Goal: Transaction & Acquisition: Purchase product/service

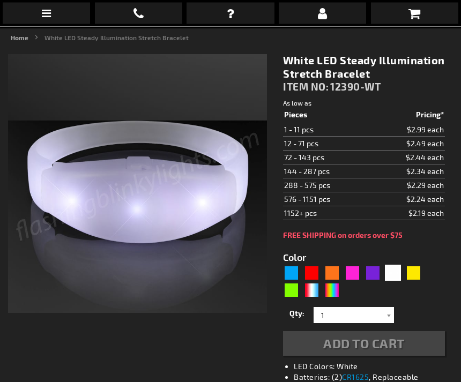
scroll to position [154, 0]
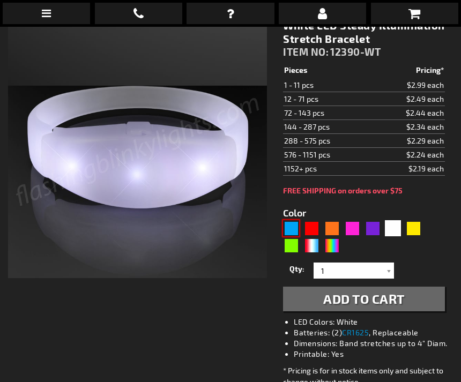
click at [287, 225] on div "Blue" at bounding box center [291, 228] width 16 height 16
type input "5629"
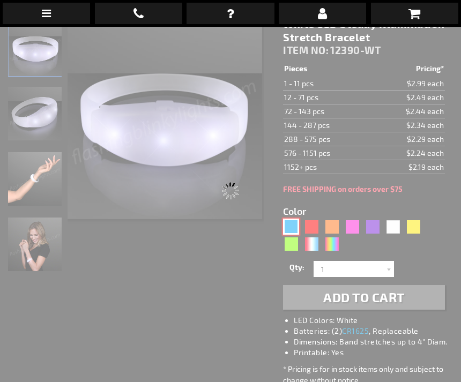
scroll to position [0, 0]
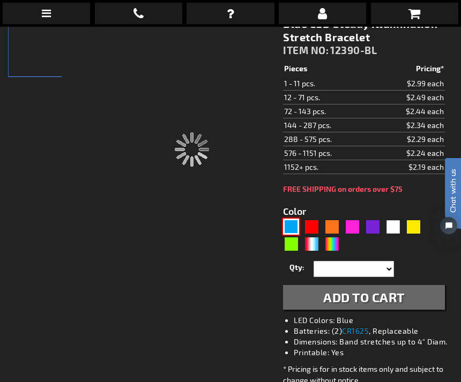
type input "12390-BL"
type input "Customize - Blue LED Steady Illumination Stretch Bracelet - ITEM NO: 12390-BL"
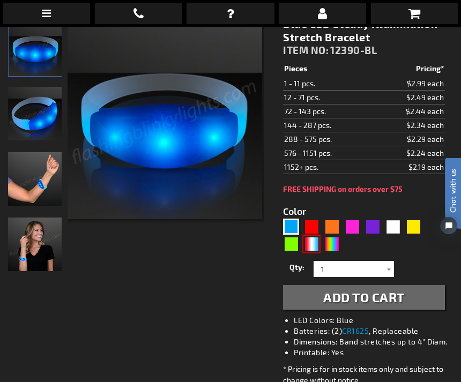
click at [317, 240] on div "RWB" at bounding box center [311, 244] width 16 height 16
type input "5643"
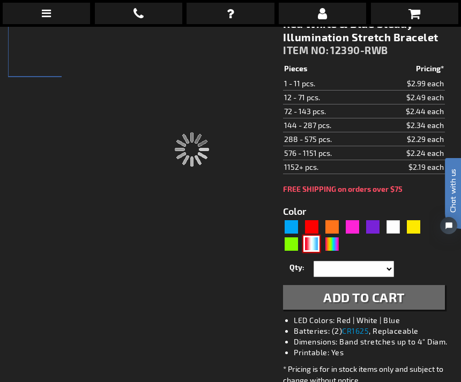
type input "12390-RWB"
type input "Customize - Red White &amp; Blue Steady Illumination Stretch Bracelet - ITEM NO…"
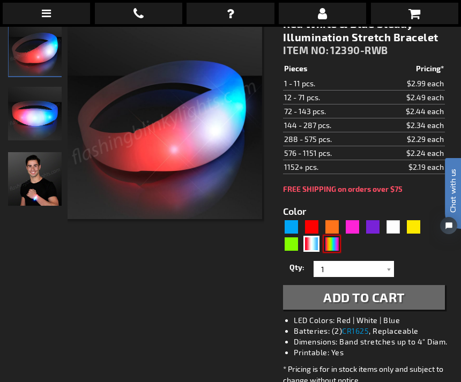
click at [333, 240] on div "Multicolor" at bounding box center [332, 244] width 16 height 16
type input "5659"
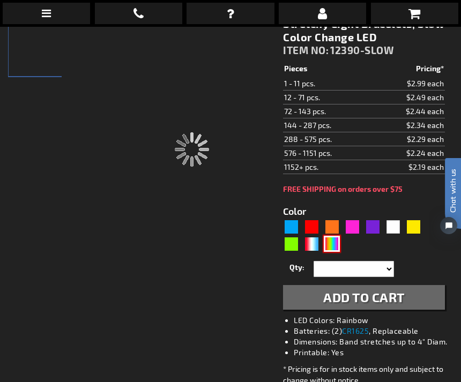
type input "12390-SLOW"
type input "Customize - Stretchy Light Bracelets, Slow Color Change LED - ITEM NO: 12390-SL…"
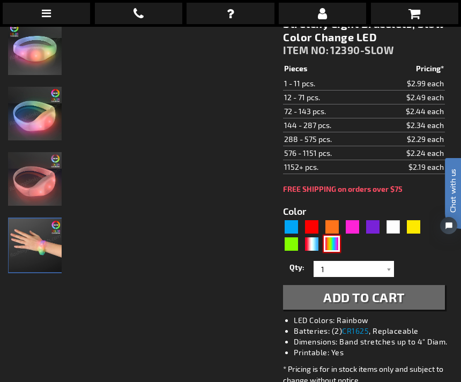
click at [34, 235] on img at bounding box center [36, 246] width 54 height 54
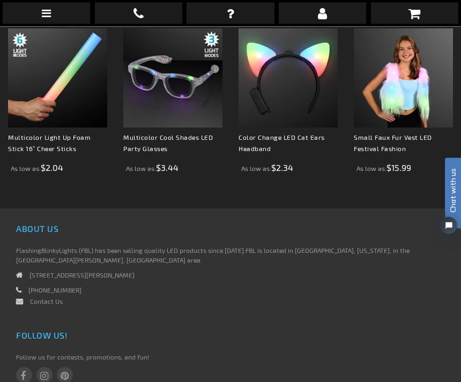
scroll to position [863, 0]
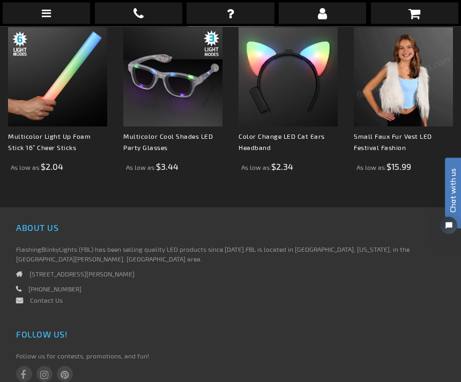
click at [363, 72] on img at bounding box center [403, 77] width 99 height 99
